Goal: Task Accomplishment & Management: Manage account settings

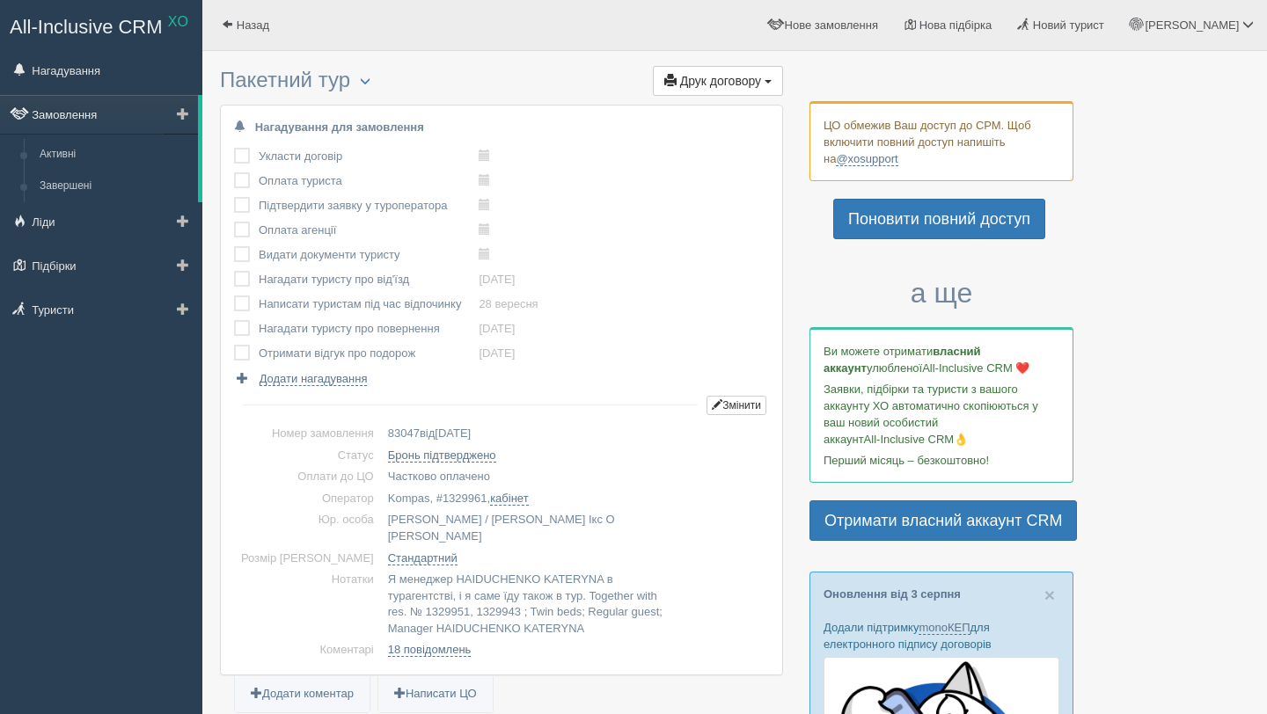
click at [103, 118] on link "Замовлення" at bounding box center [99, 114] width 198 height 39
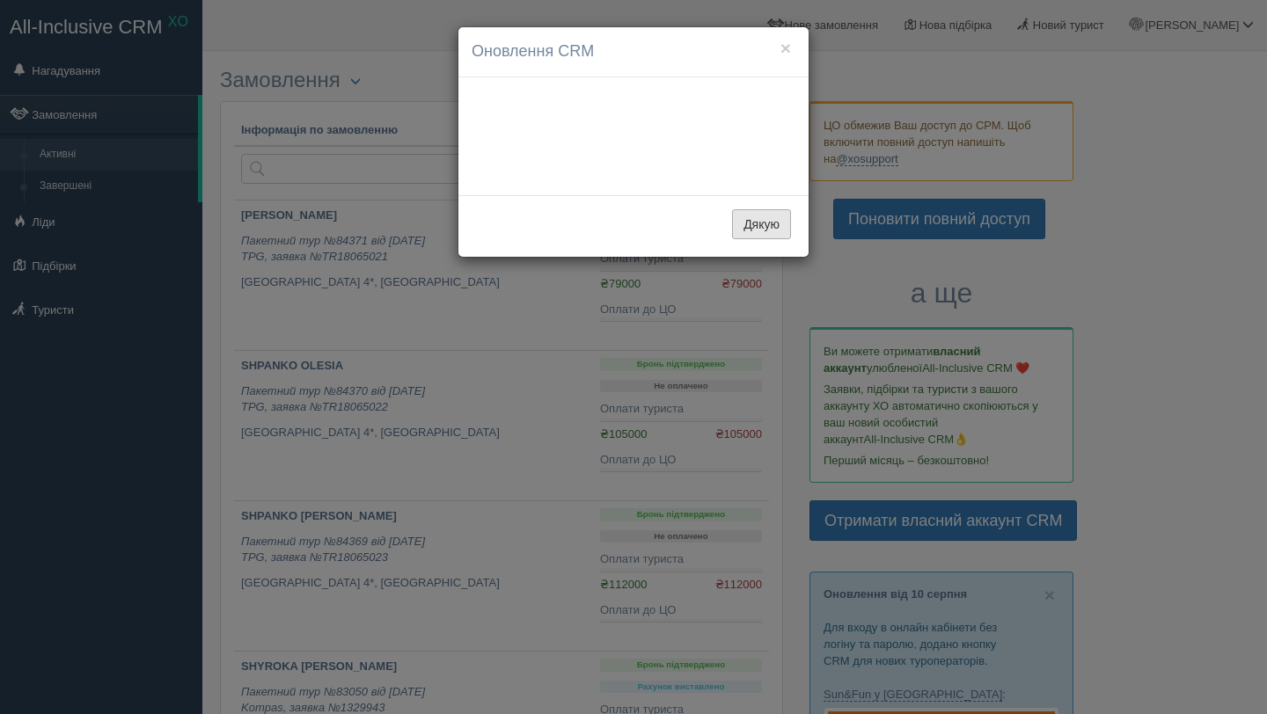
click at [767, 202] on div "Дякую" at bounding box center [633, 226] width 350 height 62
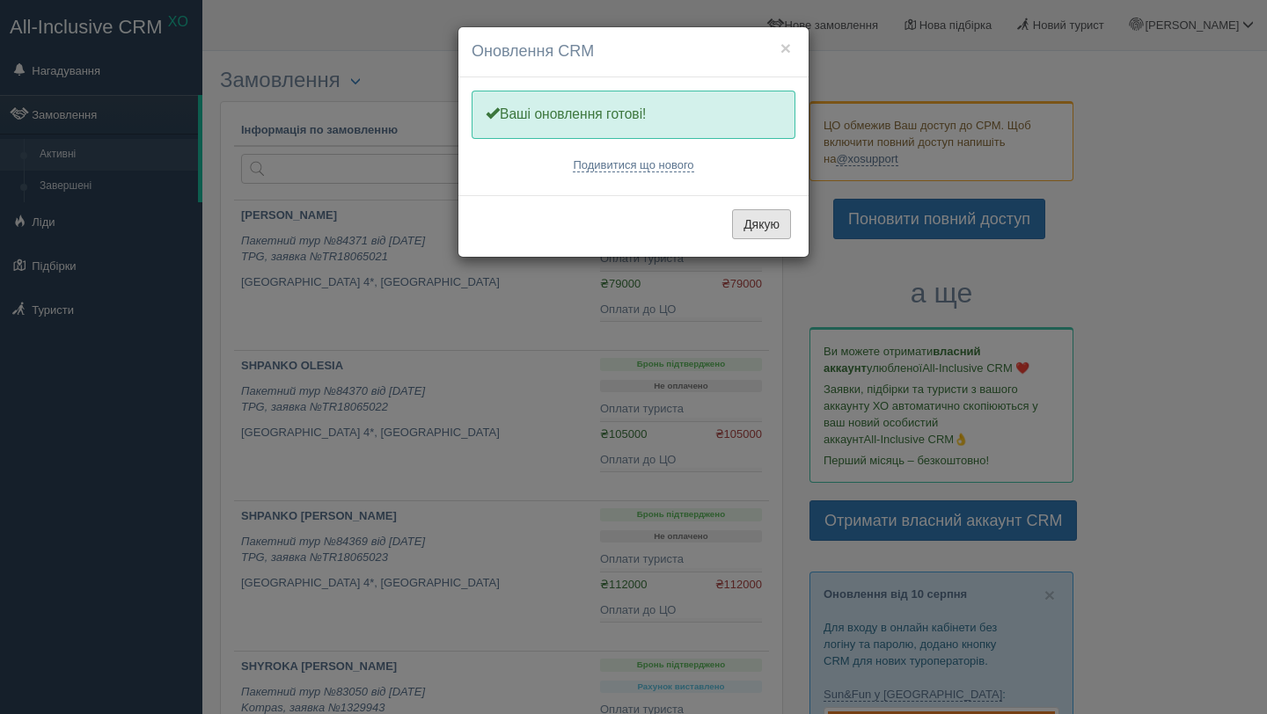
click at [763, 219] on button "Дякую" at bounding box center [761, 224] width 59 height 30
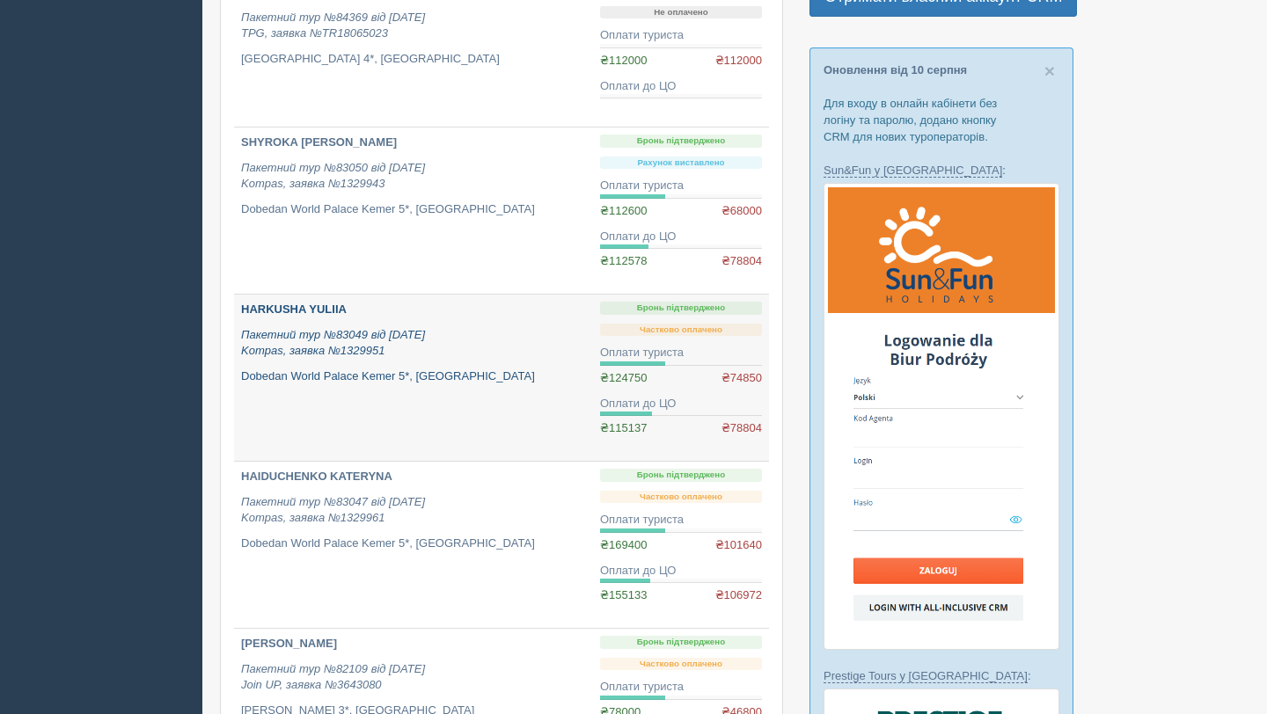
scroll to position [537, 0]
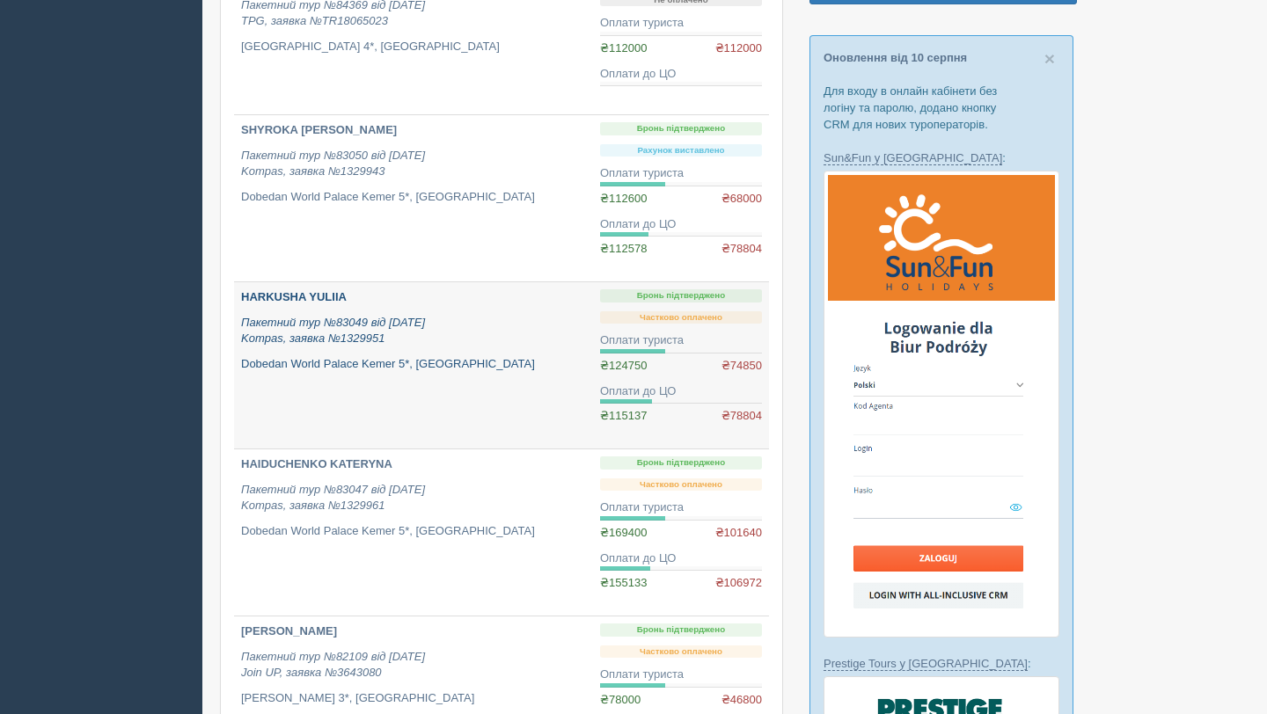
click at [510, 382] on link "HARKUSHA YULIIA Пакетний тур №83049 від 14.05.2025 Kompas, заявка №1329951 Dobe…" at bounding box center [413, 365] width 359 height 166
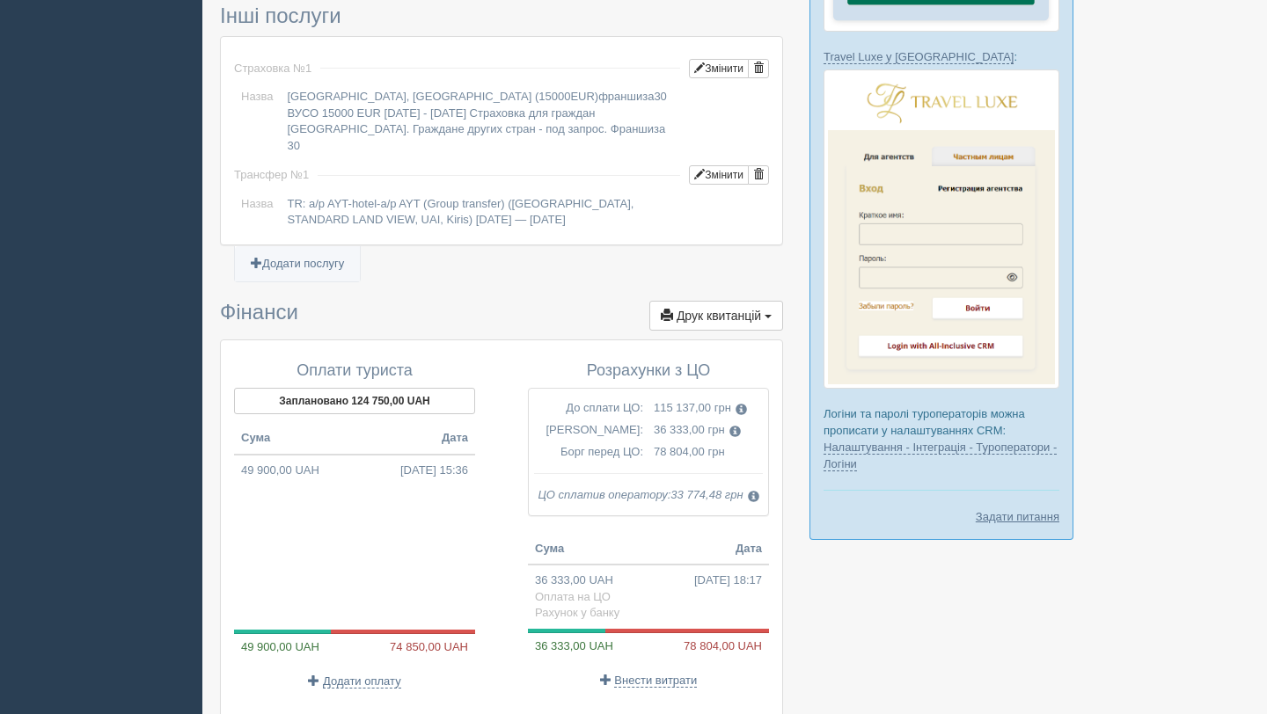
scroll to position [1545, 0]
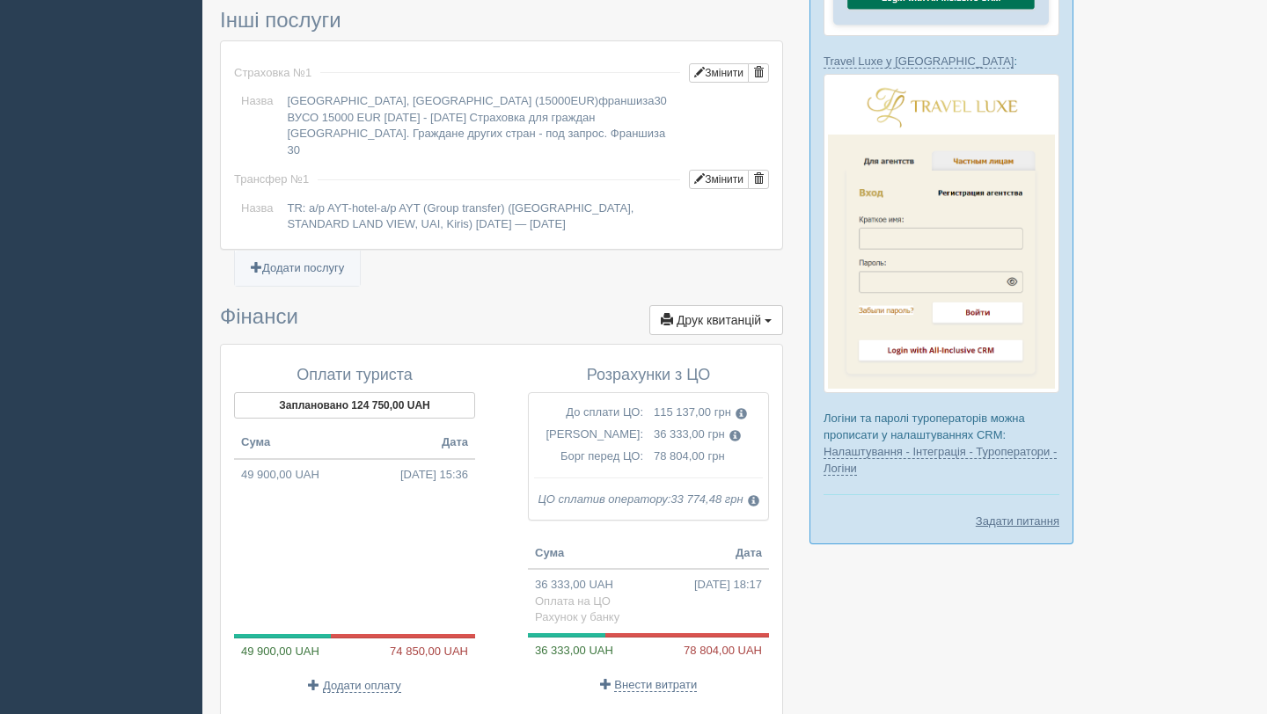
click at [742, 313] on span "Друк квитанцій" at bounding box center [719, 320] width 84 height 14
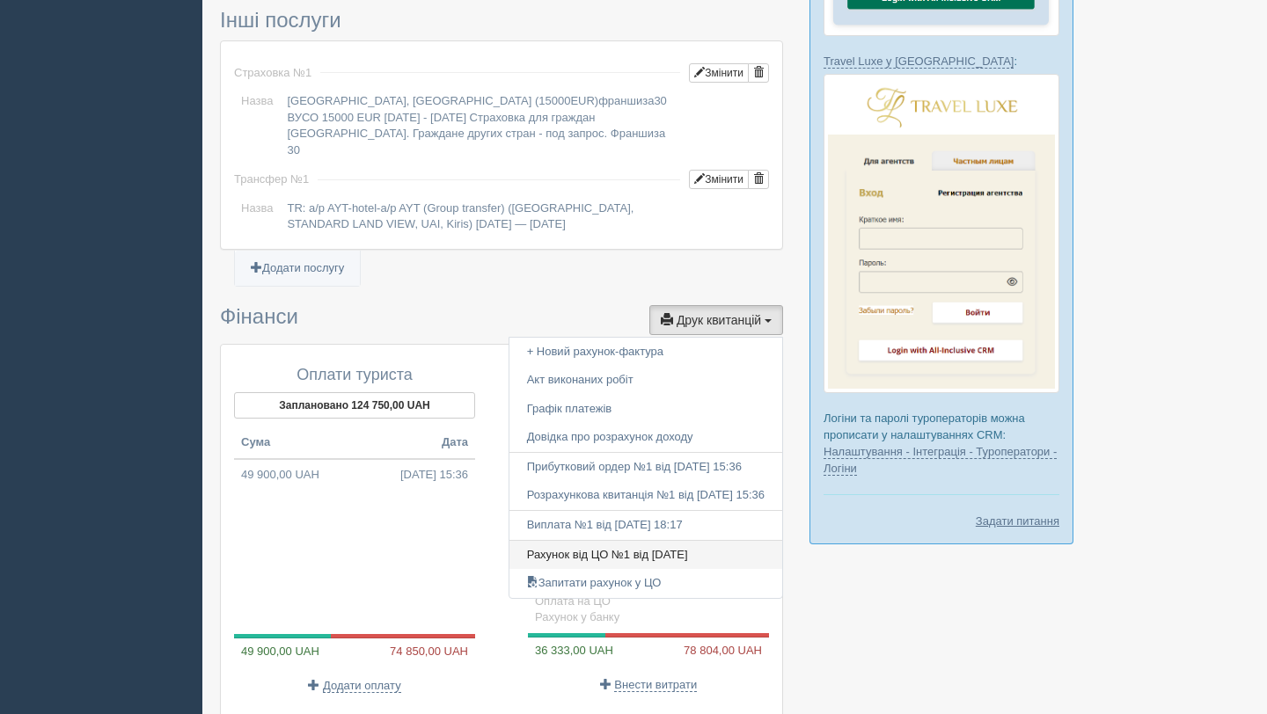
click at [615, 541] on link "Рахунок від ЦО №1 від 15.05.2025" at bounding box center [645, 555] width 273 height 29
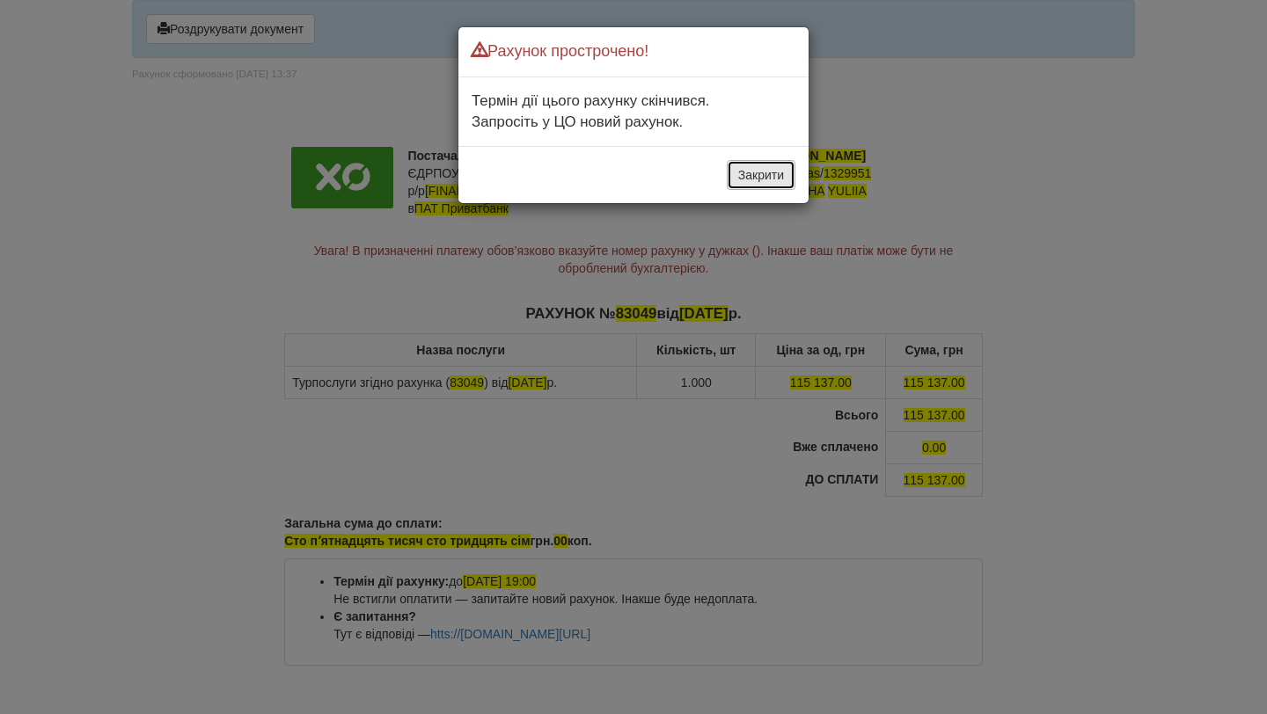
click at [792, 177] on button "Закрити" at bounding box center [761, 175] width 69 height 30
